Goal: Information Seeking & Learning: Find specific fact

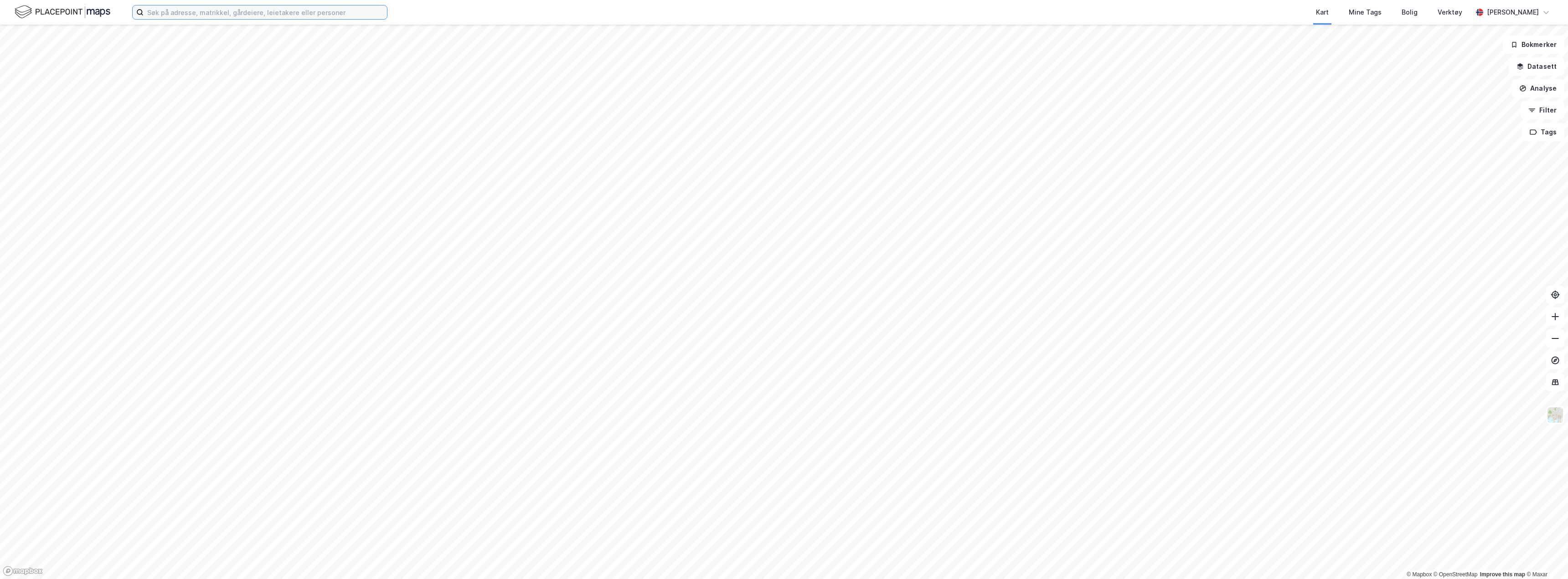
click at [373, 11] on input at bounding box center [265, 12] width 243 height 14
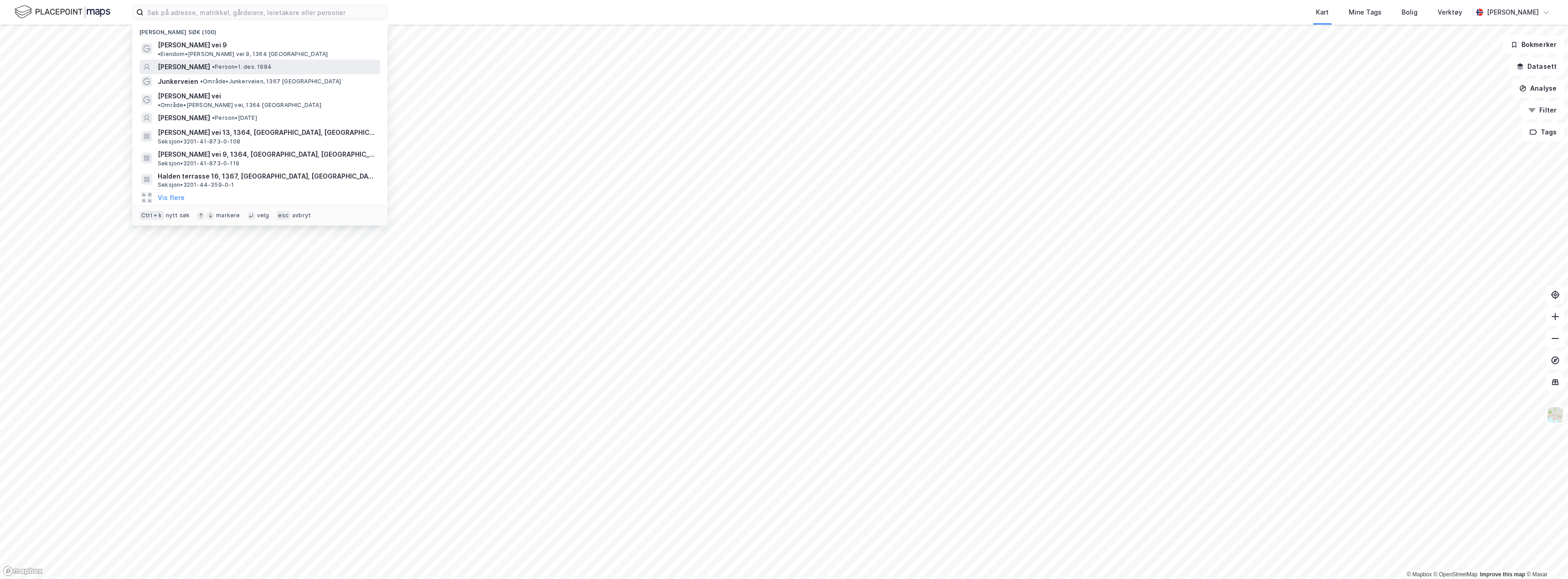
click at [272, 64] on span "• Person • [DATE]" at bounding box center [241, 67] width 60 height 7
